Goal: Navigation & Orientation: Find specific page/section

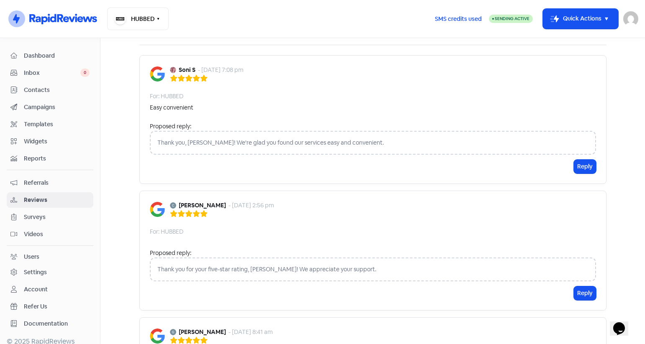
click at [46, 92] on span "Contacts" at bounding box center [57, 90] width 66 height 9
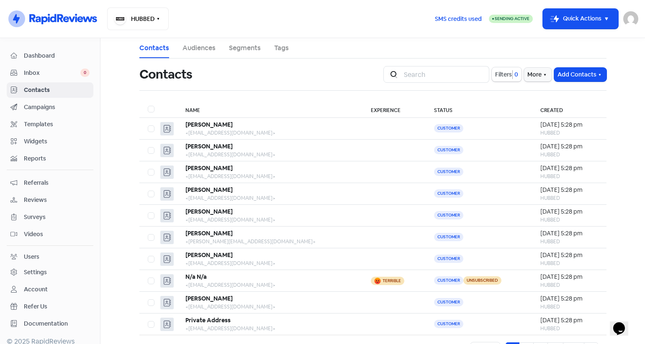
click at [48, 107] on span "Campaigns" at bounding box center [57, 107] width 66 height 9
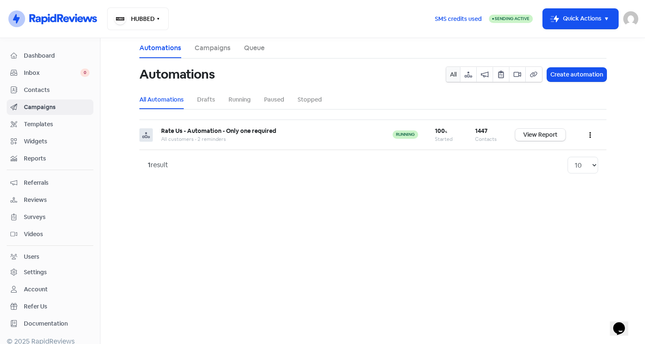
drag, startPoint x: 54, startPoint y: 125, endPoint x: 52, endPoint y: 139, distance: 14.7
click at [54, 125] on span "Templates" at bounding box center [57, 124] width 66 height 9
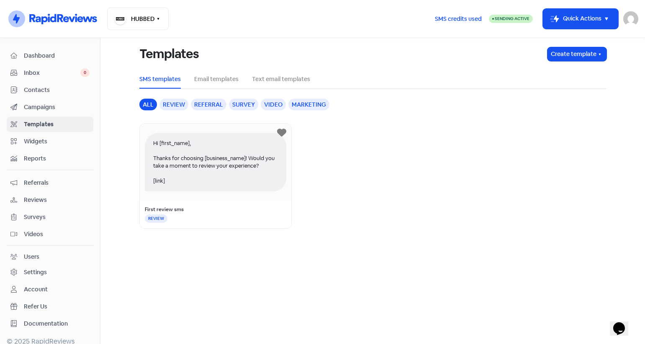
click at [48, 182] on span "Referrals" at bounding box center [57, 183] width 66 height 9
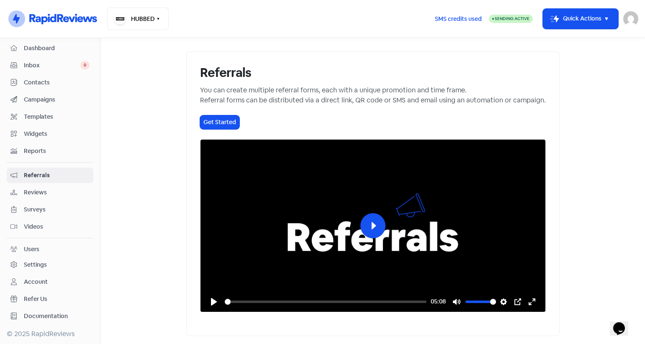
click at [34, 197] on span "Reviews" at bounding box center [57, 192] width 66 height 9
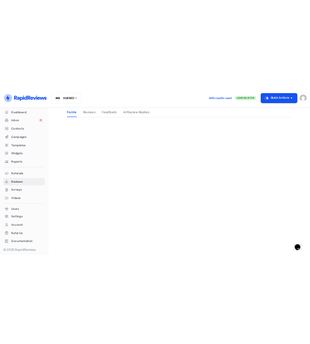
scroll to position [6, 0]
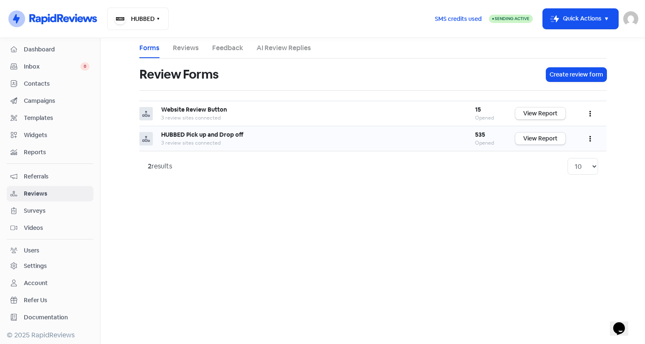
click at [588, 140] on button "button" at bounding box center [590, 139] width 16 height 20
click at [543, 159] on link "Preview" at bounding box center [562, 159] width 70 height 17
drag, startPoint x: 590, startPoint y: 140, endPoint x: 586, endPoint y: 146, distance: 7.0
click at [590, 140] on icon "button" at bounding box center [590, 139] width 2 height 7
click at [559, 163] on link "Preview" at bounding box center [562, 159] width 70 height 17
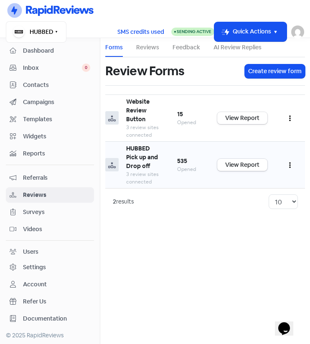
scroll to position [4, 0]
